Goal: Information Seeking & Learning: Learn about a topic

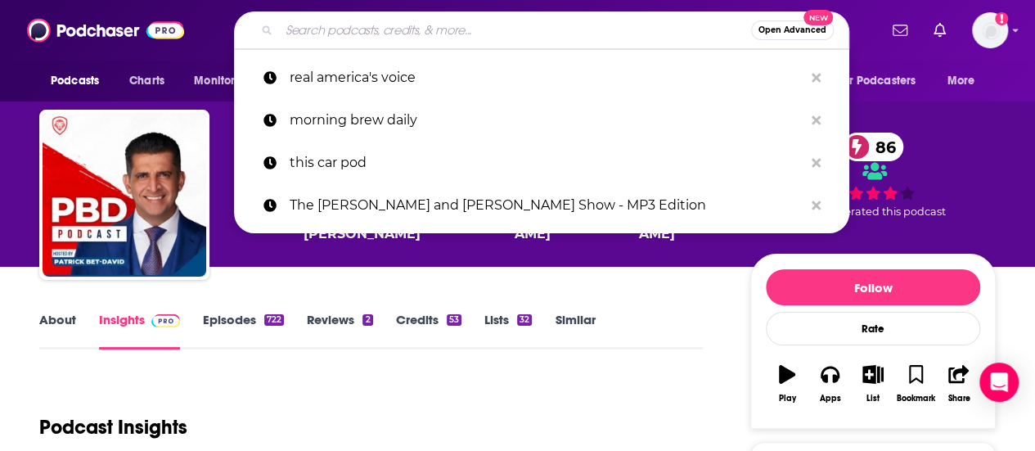
click at [400, 35] on input "Search podcasts, credits, & more..." at bounding box center [515, 30] width 472 height 26
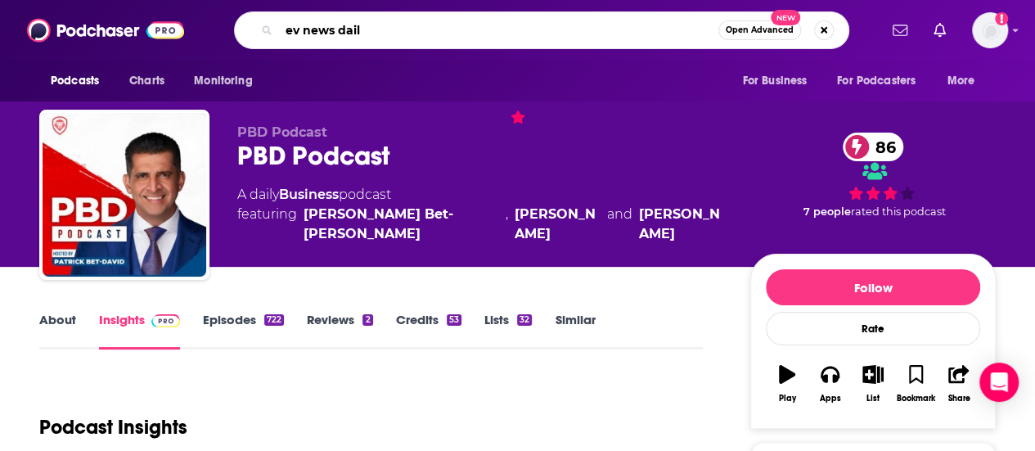
type input "ev news daily"
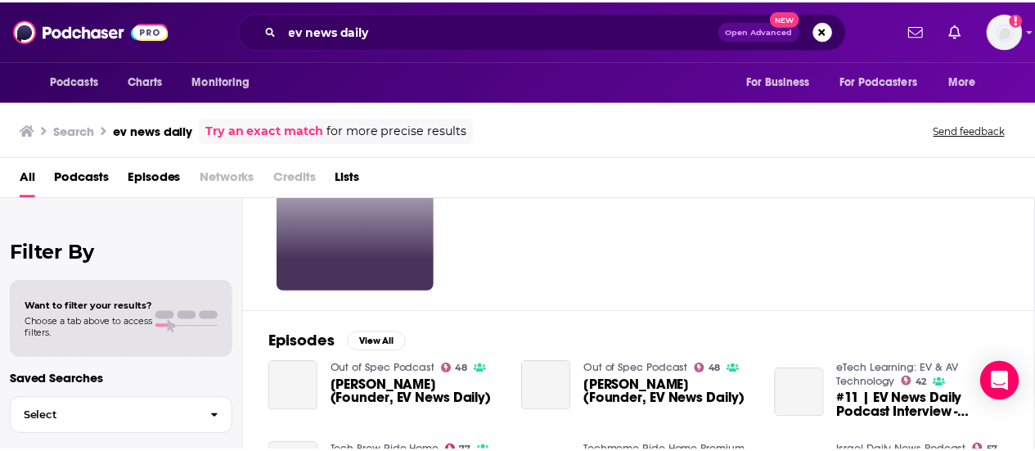
scroll to position [115, 0]
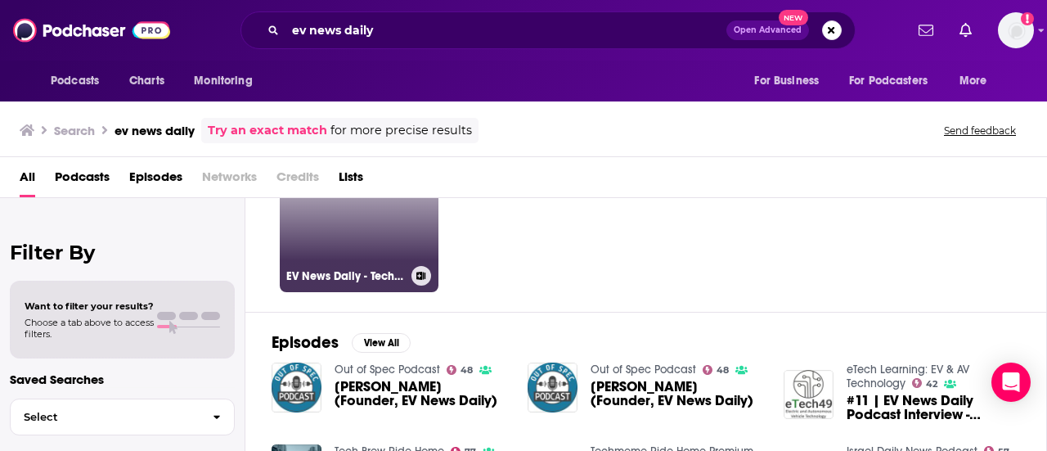
click at [368, 240] on link "67 EV News Daily - Technology and Business of EVs" at bounding box center [359, 212] width 159 height 159
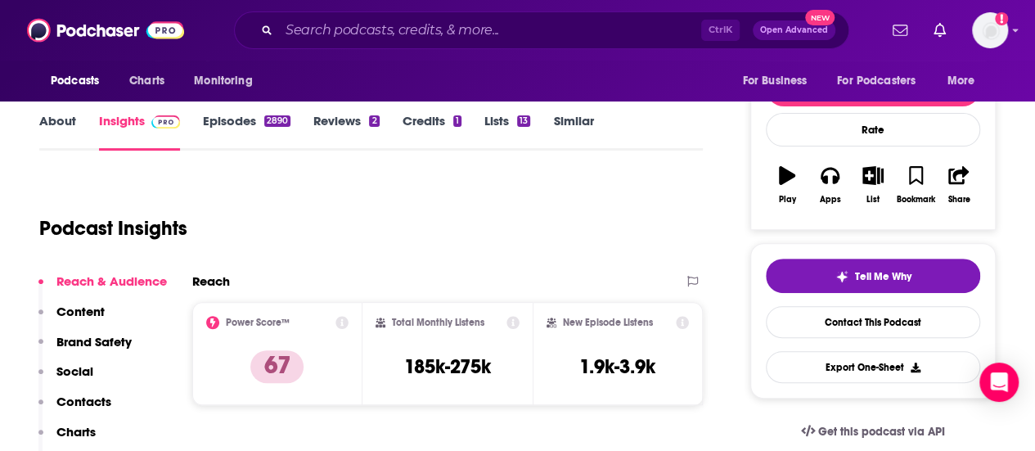
scroll to position [258, 0]
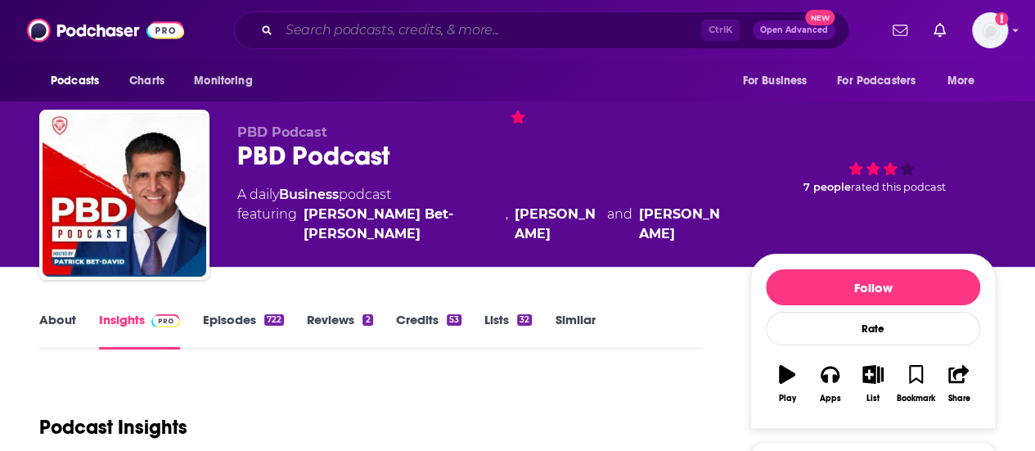
click at [365, 32] on input "Search podcasts, credits, & more..." at bounding box center [490, 30] width 422 height 26
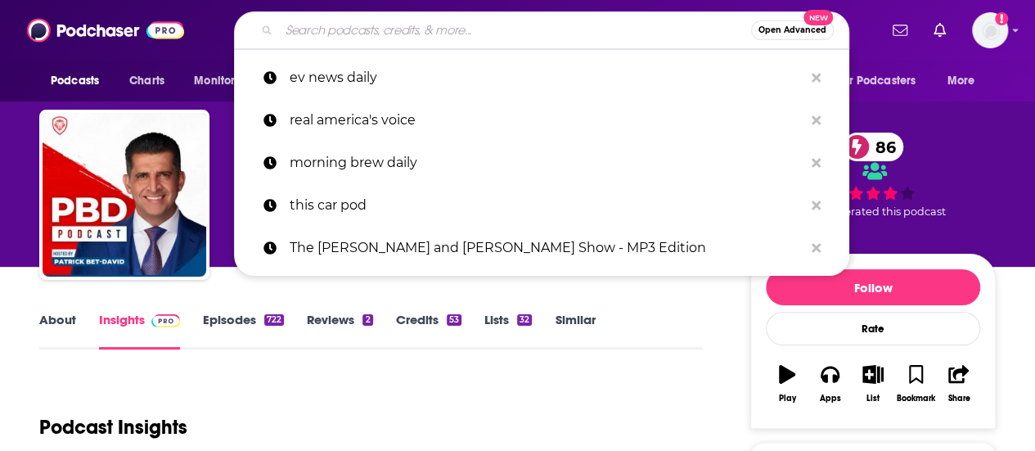
paste input "AutoExpert"
type input "AutoExpert"
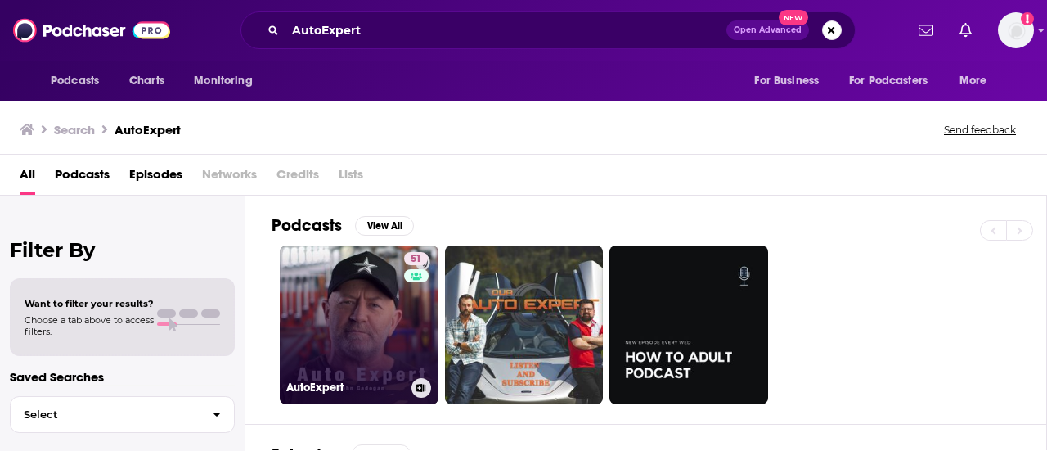
click at [350, 303] on link "51 AutoExpert" at bounding box center [359, 324] width 159 height 159
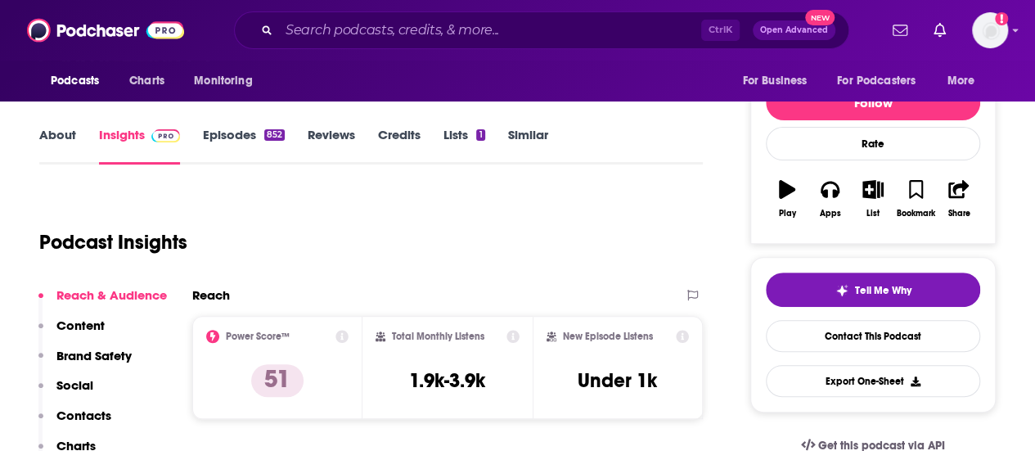
scroll to position [288, 0]
